Goal: Task Accomplishment & Management: Manage account settings

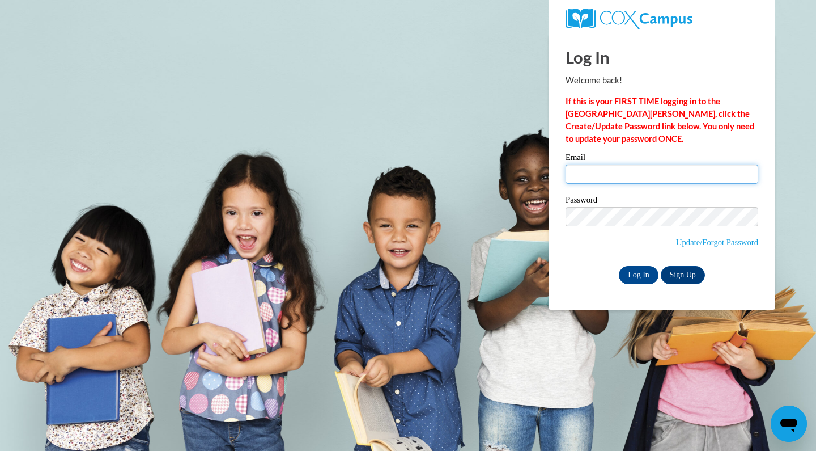
type input "tracy@ocb.church"
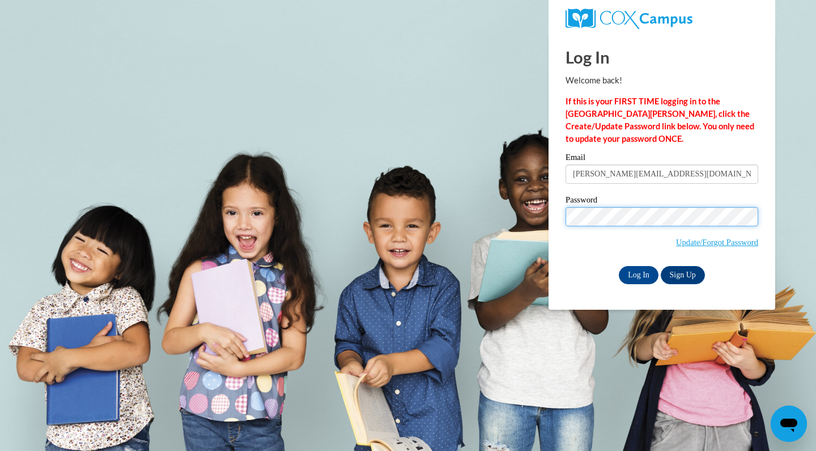
click at [638, 273] on input "Log In" at bounding box center [639, 275] width 40 height 18
click at [639, 278] on input "Log In" at bounding box center [639, 275] width 40 height 18
click at [632, 274] on input "Log In" at bounding box center [639, 275] width 40 height 18
click at [639, 274] on input "Log In" at bounding box center [639, 275] width 40 height 18
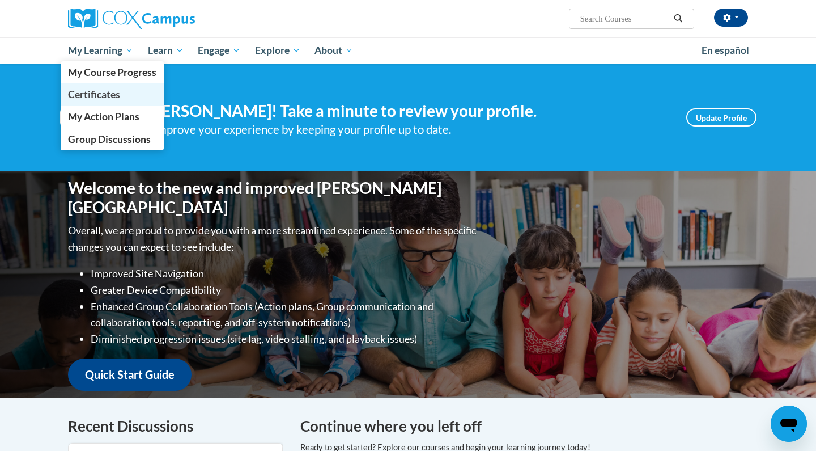
click at [99, 92] on span "Certificates" at bounding box center [94, 94] width 52 height 12
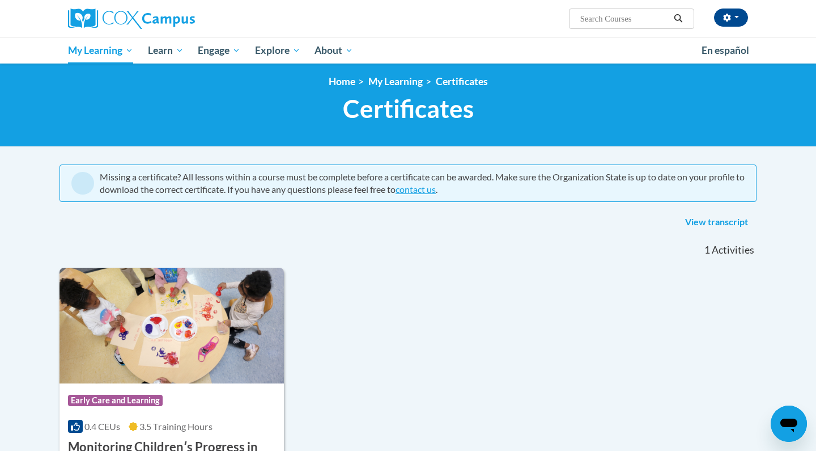
scroll to position [5, 0]
click at [735, 18] on button "button" at bounding box center [731, 18] width 34 height 18
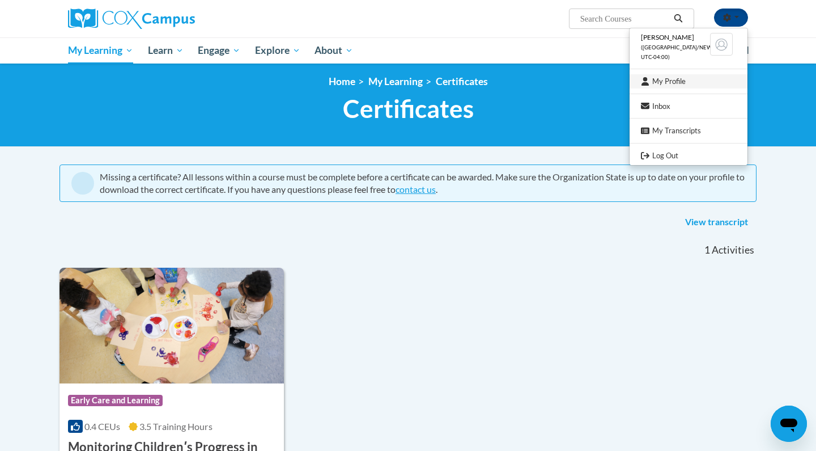
click at [676, 77] on link "My Profile" at bounding box center [689, 81] width 118 height 14
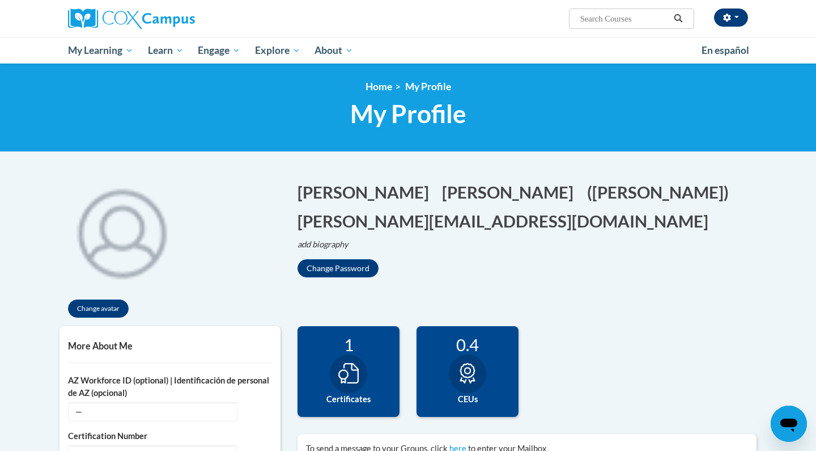
click at [740, 19] on button "button" at bounding box center [731, 18] width 34 height 18
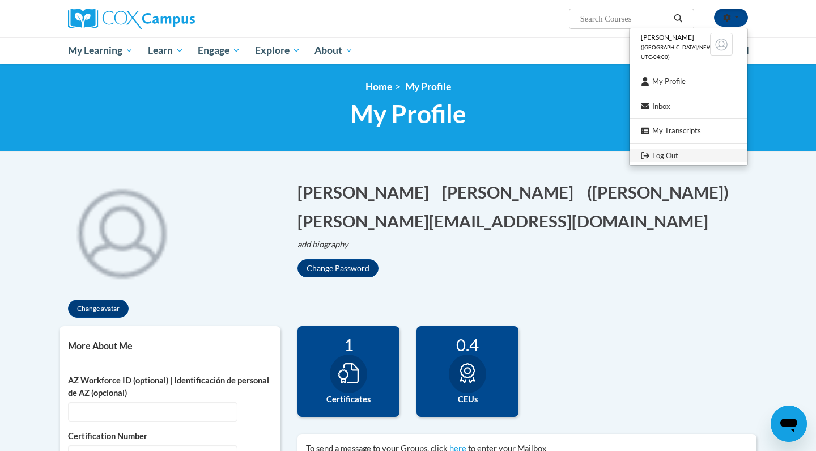
click at [660, 154] on link "Log Out" at bounding box center [689, 156] width 118 height 14
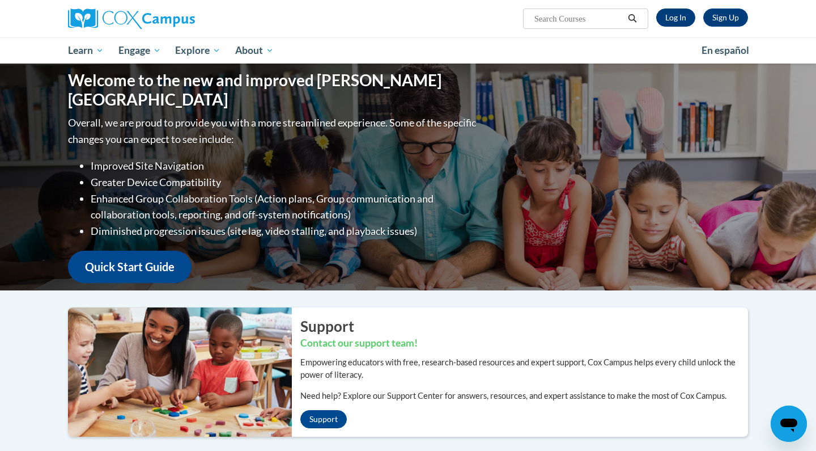
click at [665, 18] on link "Log In" at bounding box center [675, 18] width 39 height 18
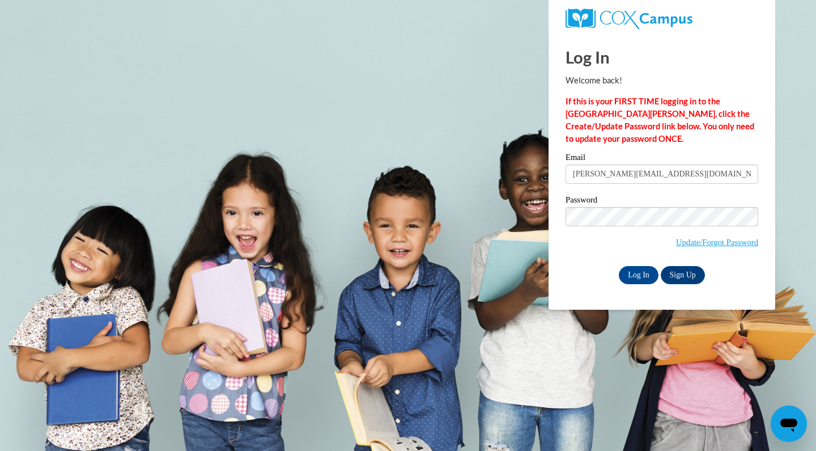
type input "[PERSON_NAME][EMAIL_ADDRESS][DOMAIN_NAME]"
click at [638, 270] on input "Log In" at bounding box center [639, 275] width 40 height 18
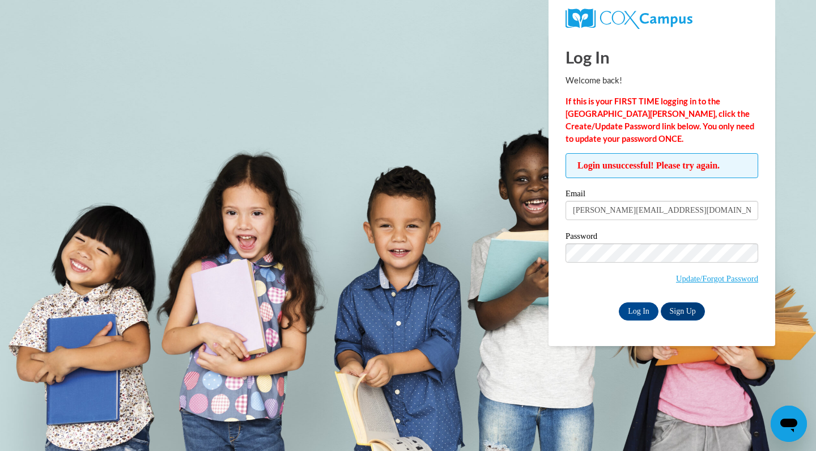
click at [733, 306] on div "Log In Sign Up" at bounding box center [662, 311] width 193 height 18
click at [637, 311] on input "Log In" at bounding box center [639, 311] width 40 height 18
click at [614, 192] on label "Email" at bounding box center [662, 194] width 193 height 11
click at [614, 201] on input "[PERSON_NAME][EMAIL_ADDRESS][DOMAIN_NAME]" at bounding box center [662, 210] width 193 height 19
click at [614, 192] on label "Email" at bounding box center [662, 194] width 193 height 11
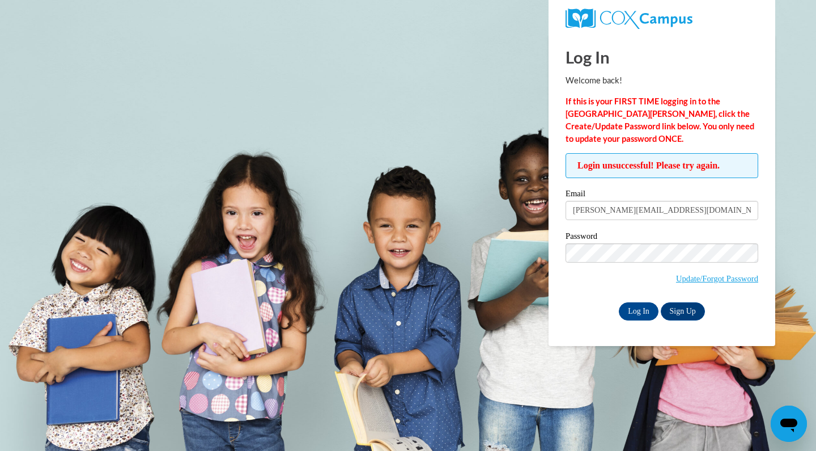
click at [614, 201] on input "[PERSON_NAME][EMAIL_ADDRESS][DOMAIN_NAME]" at bounding box center [662, 210] width 193 height 19
click at [735, 304] on div "Log In Sign Up" at bounding box center [662, 311] width 193 height 18
click at [634, 310] on input "Log In" at bounding box center [639, 311] width 40 height 18
click at [734, 235] on label "Password" at bounding box center [662, 237] width 193 height 11
click at [732, 232] on label "Password" at bounding box center [662, 237] width 193 height 11
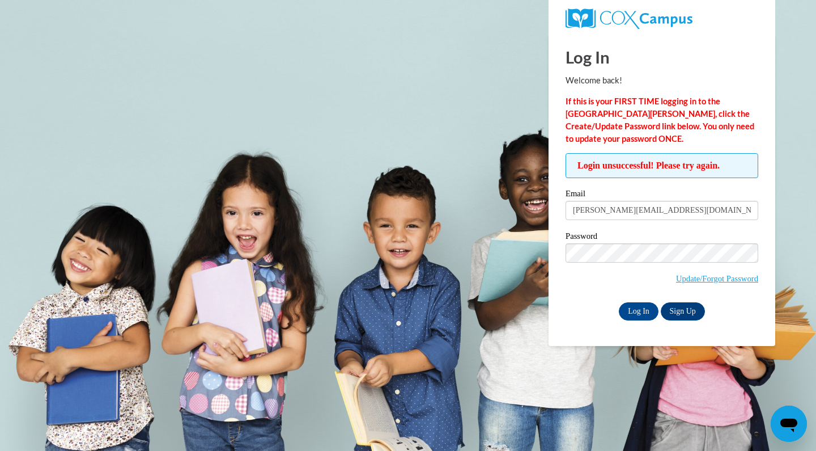
click at [693, 232] on label "Password" at bounding box center [662, 237] width 193 height 11
click at [742, 332] on div "Log In Welcome back! If this is your FIRST TIME logging in to the NEW Cox Campu…" at bounding box center [662, 190] width 244 height 312
click at [739, 278] on link "Update/Forgot Password" at bounding box center [717, 278] width 82 height 9
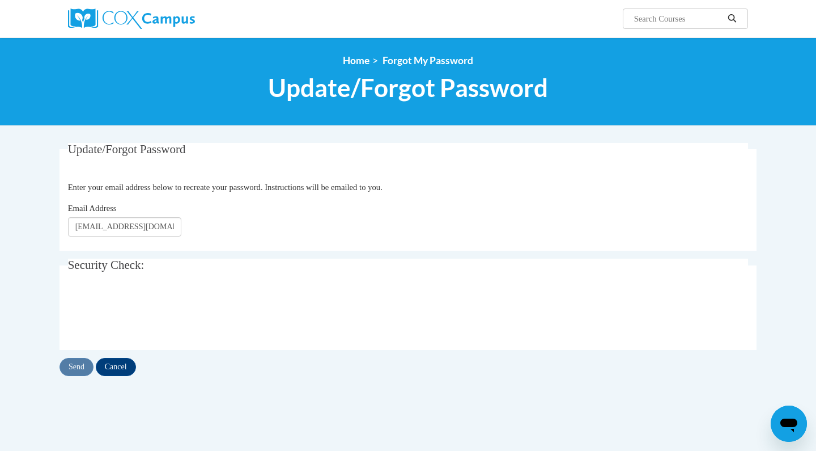
type input "[EMAIL_ADDRESS][DOMAIN_NAME]"
click at [532, 227] on div "Email Address tracy@vcc.tv" at bounding box center [408, 219] width 681 height 35
click at [81, 370] on input "Send" at bounding box center [77, 367] width 34 height 18
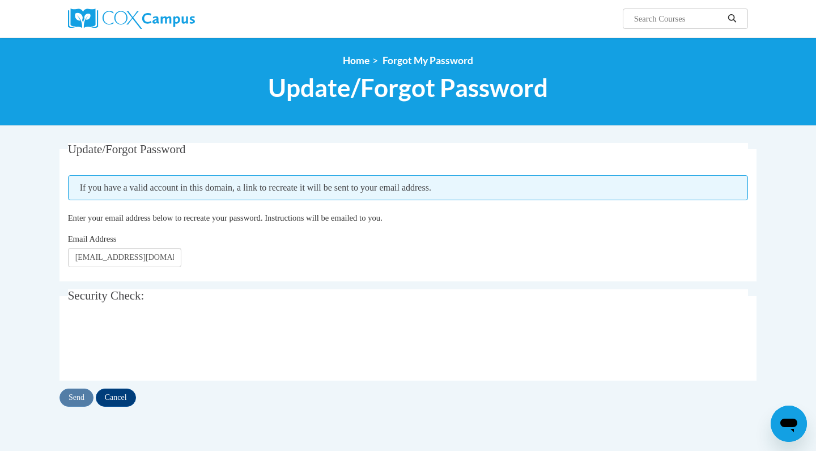
click at [306, 324] on div at bounding box center [408, 344] width 681 height 44
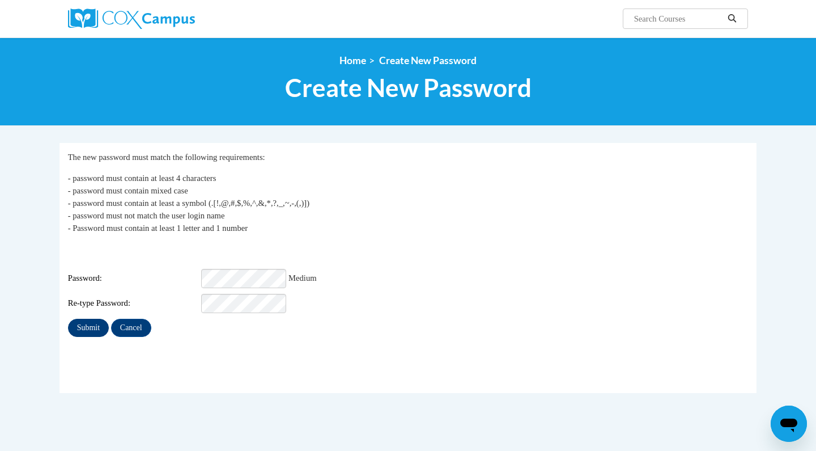
click at [98, 321] on input "Submit" at bounding box center [88, 328] width 41 height 18
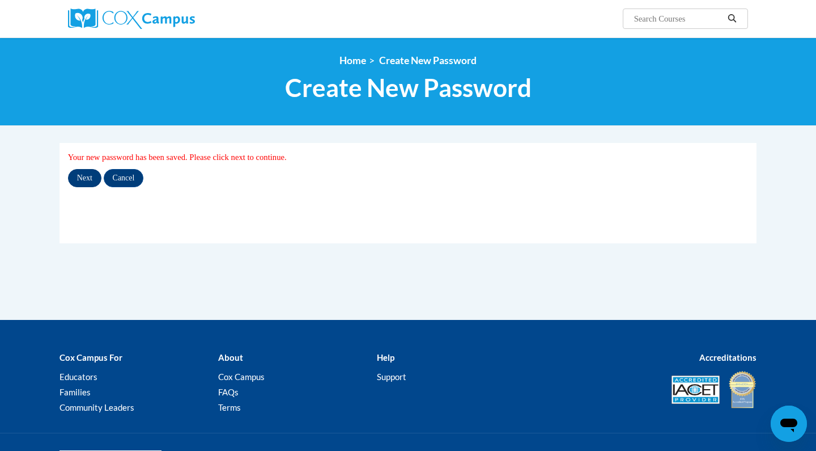
click at [91, 182] on input "Next" at bounding box center [84, 178] width 33 height 18
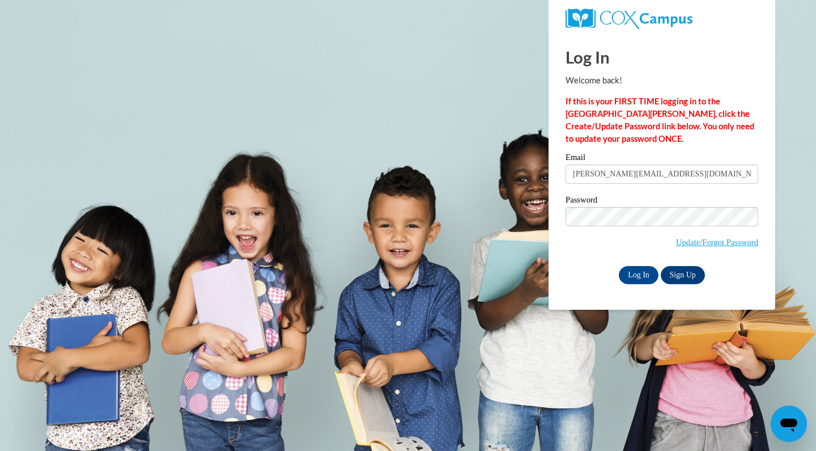
type input "tracy@vcc.tv"
click at [634, 273] on input "Log In" at bounding box center [639, 275] width 40 height 18
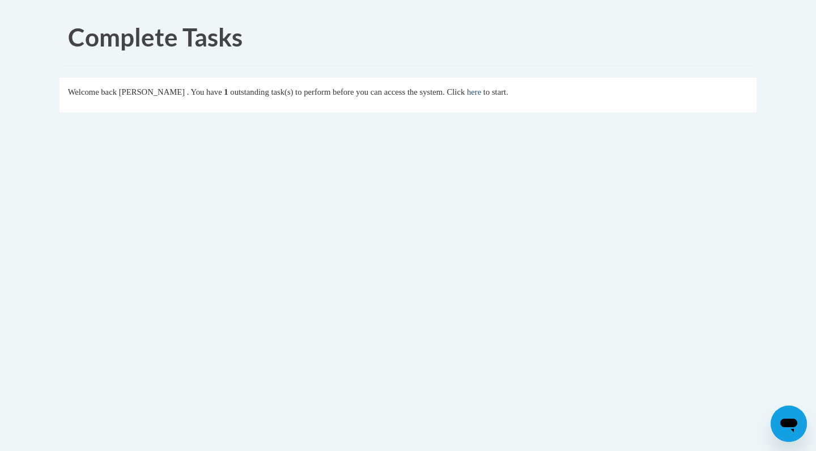
click at [481, 93] on link "here" at bounding box center [474, 91] width 14 height 9
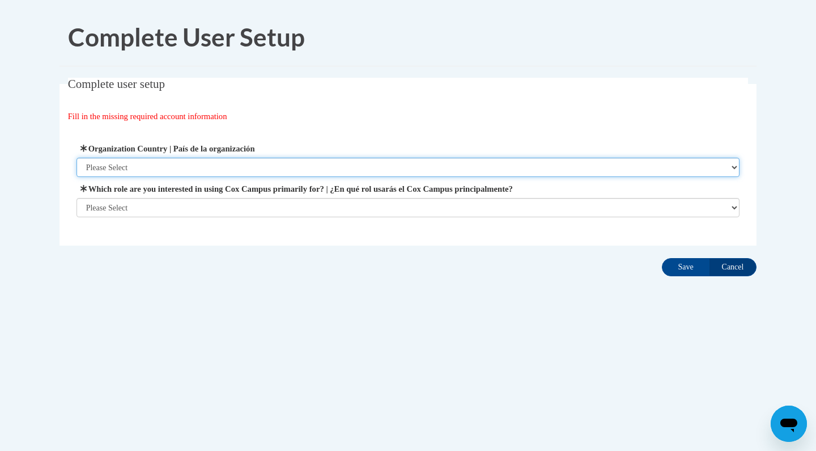
select select "ad49bcad-a171-4b2e-b99c-48b446064914"
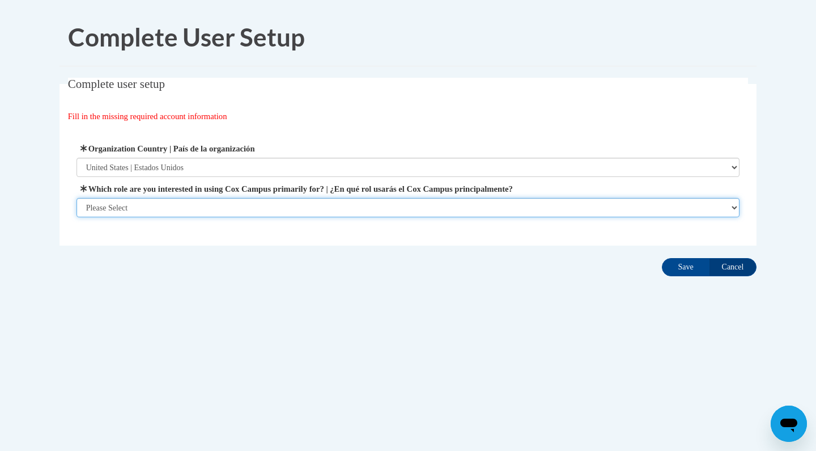
select select "fbf2d438-af2f-41f8-98f1-81c410e29de3"
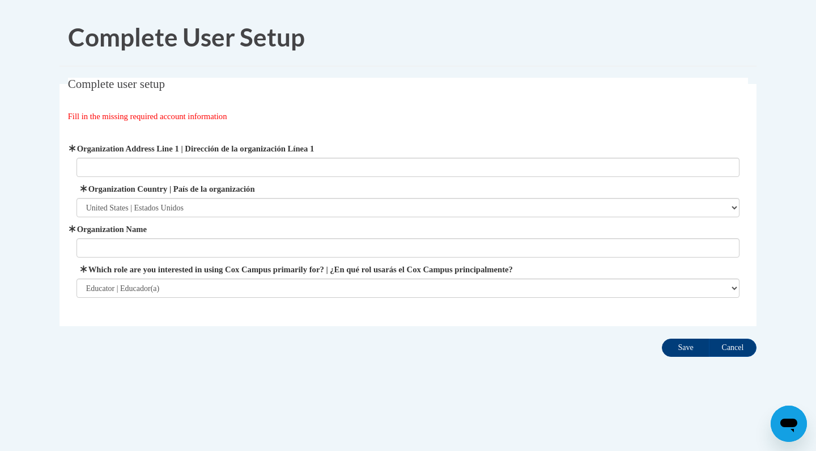
click at [677, 348] on input "Save" at bounding box center [686, 347] width 48 height 18
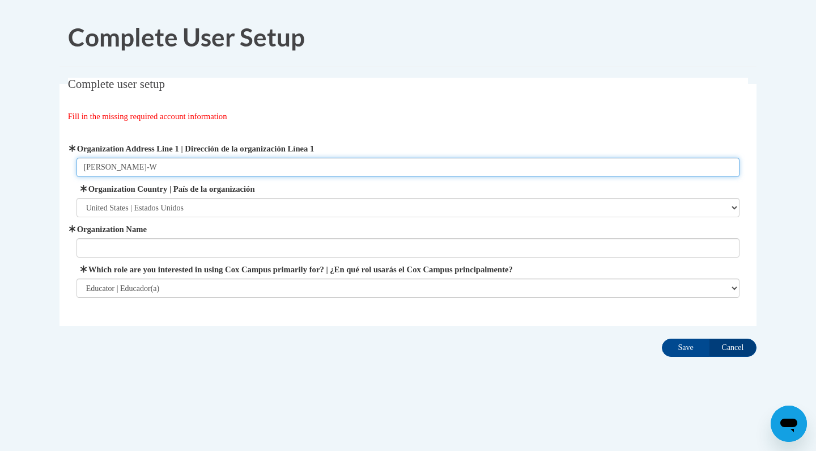
click at [147, 164] on input "[PERSON_NAME]-W" at bounding box center [409, 167] width 664 height 19
type input "[PERSON_NAME] Rd"
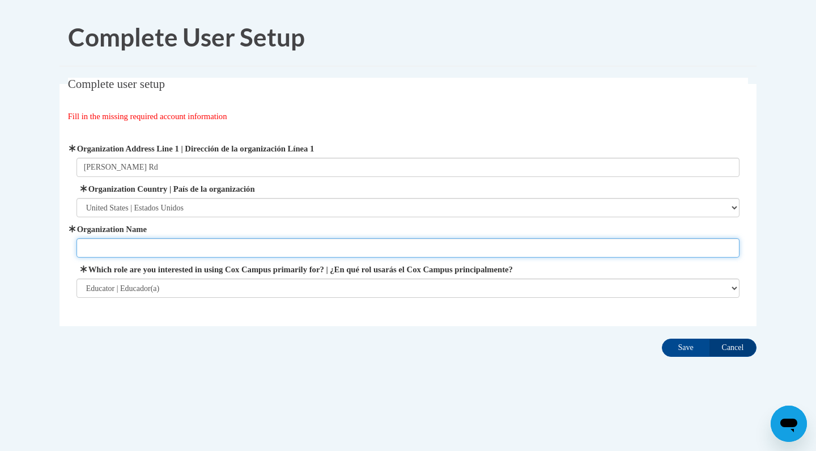
click at [117, 246] on input "Organization Name" at bounding box center [409, 247] width 664 height 19
type input "Oak Creek Christian Preschool"
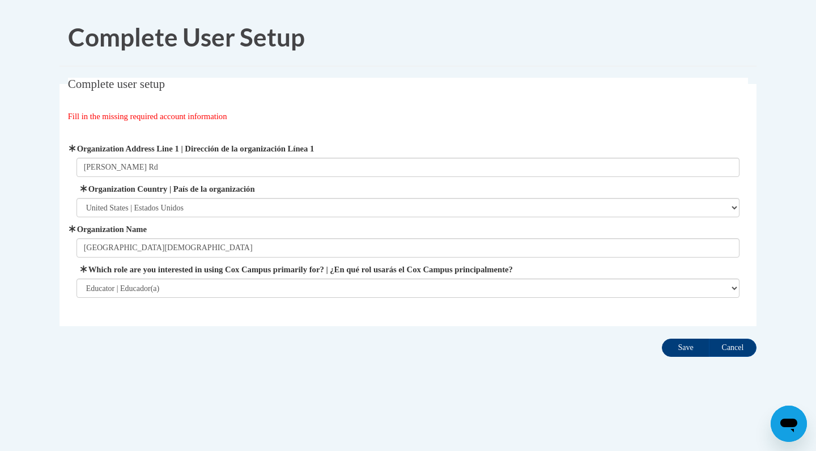
click at [683, 346] on input "Save" at bounding box center [686, 347] width 48 height 18
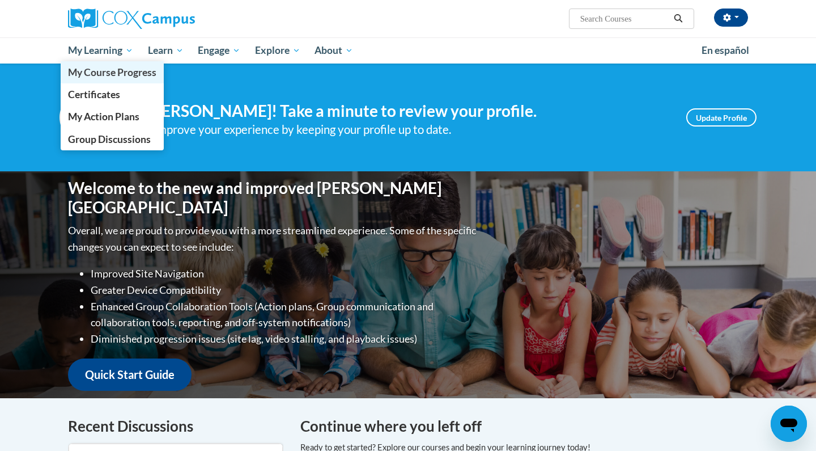
click at [90, 72] on span "My Course Progress" at bounding box center [112, 72] width 88 height 12
